Goal: Task Accomplishment & Management: Complete application form

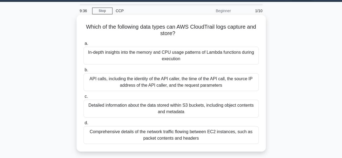
scroll to position [14, 0]
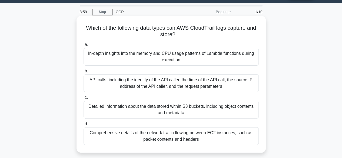
click at [215, 83] on div "API calls, including the identity of the API caller, the time of the API call, …" at bounding box center [170, 83] width 175 height 18
click at [83, 73] on input "b. API calls, including the identity of the API caller, the time of the API cal…" at bounding box center [83, 71] width 0 height 4
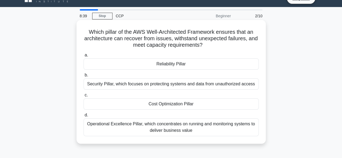
scroll to position [22, 0]
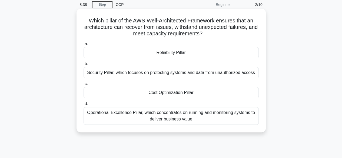
click at [143, 117] on div "Operational Excellence Pillar, which concentrates on running and monitoring sys…" at bounding box center [170, 116] width 175 height 18
click at [83, 106] on input "d. Operational Excellence Pillar, which concentrates on running and monitoring …" at bounding box center [83, 104] width 0 height 4
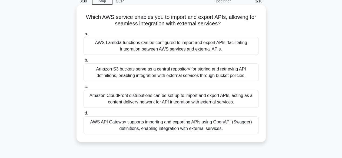
scroll to position [28, 0]
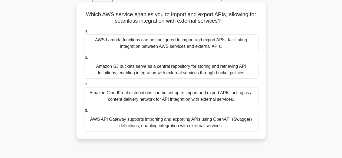
click at [127, 118] on div "AWS API Gateway supports importing and exporting APIs using OpenAPI (Swagger) d…" at bounding box center [170, 123] width 175 height 18
click at [83, 112] on input "d. AWS API Gateway supports importing and exporting APIs using OpenAPI (Swagger…" at bounding box center [83, 111] width 0 height 4
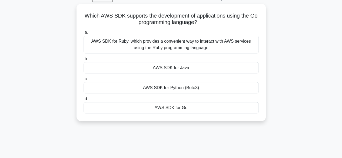
scroll to position [0, 0]
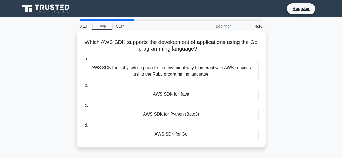
click at [174, 135] on div "AWS SDK for Go" at bounding box center [170, 134] width 175 height 11
click at [83, 127] on input "d. AWS SDK for Go" at bounding box center [83, 126] width 0 height 4
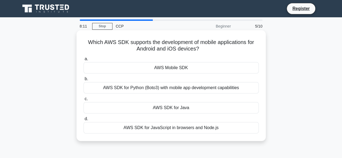
click at [154, 67] on div "AWS Mobile SDK" at bounding box center [170, 67] width 175 height 11
click at [83, 61] on input "a. AWS Mobile SDK" at bounding box center [83, 59] width 0 height 4
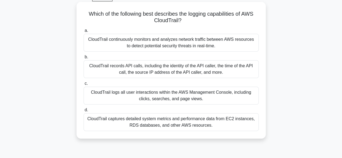
scroll to position [29, 0]
click at [160, 67] on div "CloudTrail records API calls, including the identity of the API caller, the tim…" at bounding box center [170, 69] width 175 height 18
click at [83, 59] on input "b. CloudTrail records API calls, including the identity of the API caller, the …" at bounding box center [83, 57] width 0 height 4
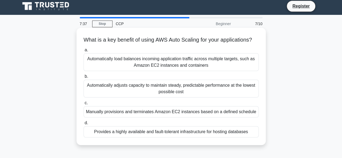
scroll to position [3, 0]
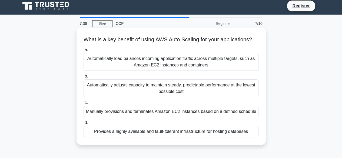
click at [158, 68] on div "Automatically load balances incoming application traffic across multiple target…" at bounding box center [170, 62] width 175 height 18
click at [83, 52] on input "a. Automatically load balances incoming application traffic across multiple tar…" at bounding box center [83, 50] width 0 height 4
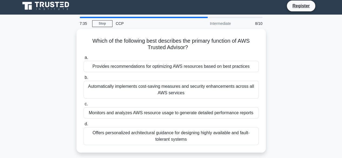
scroll to position [0, 0]
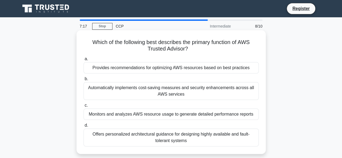
click at [167, 119] on div "Monitors and analyzes AWS resource usage to generate detailed performance repor…" at bounding box center [170, 114] width 175 height 11
click at [83, 107] on input "c. Monitors and analyzes AWS resource usage to generate detailed performance re…" at bounding box center [83, 106] width 0 height 4
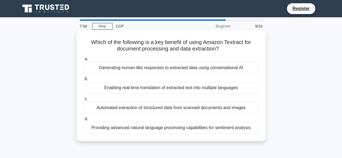
click at [137, 108] on div "Automated extraction of structured data from scanned documents and images" at bounding box center [170, 107] width 175 height 11
click at [83, 101] on input "c. Automated extraction of structured data from scanned documents and images" at bounding box center [83, 99] width 0 height 4
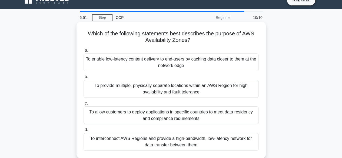
scroll to position [9, 0]
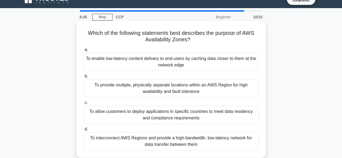
click at [212, 88] on div "To provide multiple, physically separate locations within an AWS Region for hig…" at bounding box center [170, 88] width 175 height 18
click at [83, 78] on input "b. To provide multiple, physically separate locations within an AWS Region for …" at bounding box center [83, 77] width 0 height 4
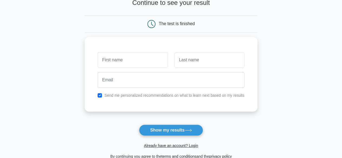
scroll to position [39, 0]
click at [99, 96] on input "checkbox" at bounding box center [99, 94] width 4 height 4
checkbox input "false"
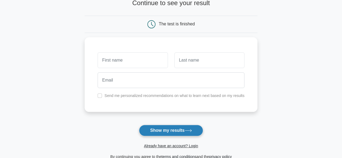
click at [190, 130] on icon at bounding box center [187, 130] width 7 height 3
click at [241, 128] on form "Wait, there is more! Continue to see your result The test is finished and the" at bounding box center [171, 75] width 173 height 168
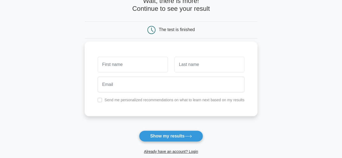
scroll to position [0, 0]
